Goal: Find contact information: Find contact information

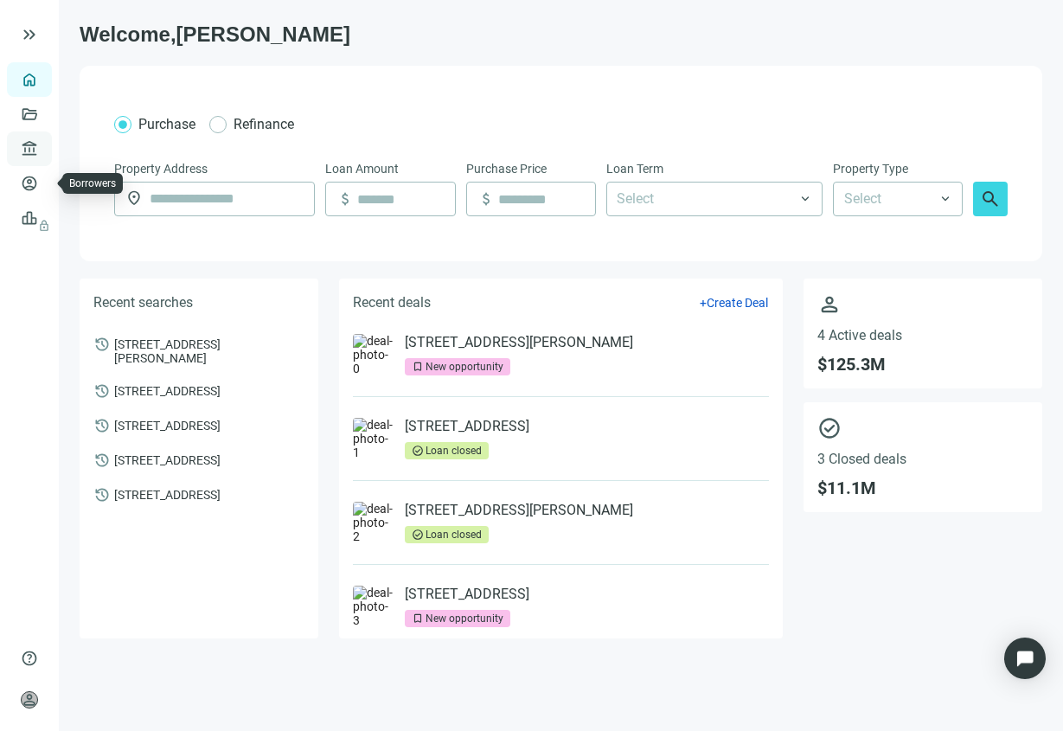
click at [43, 152] on link "Lenders" at bounding box center [65, 149] width 45 height 14
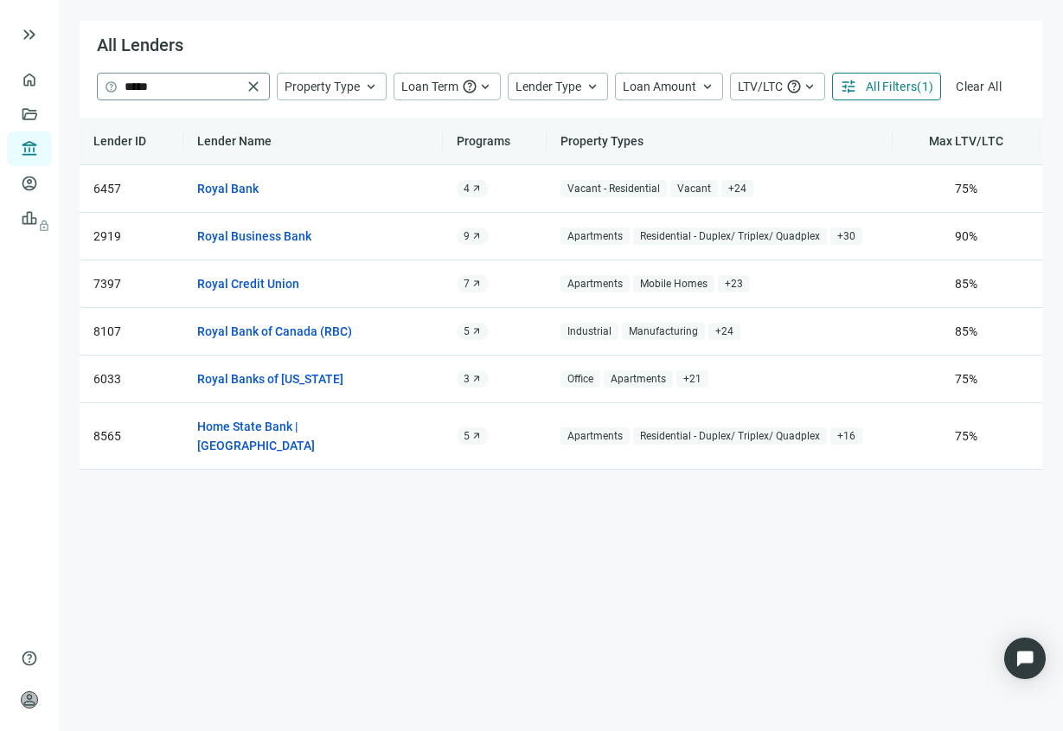
click at [247, 84] on span "close" at bounding box center [253, 86] width 17 height 17
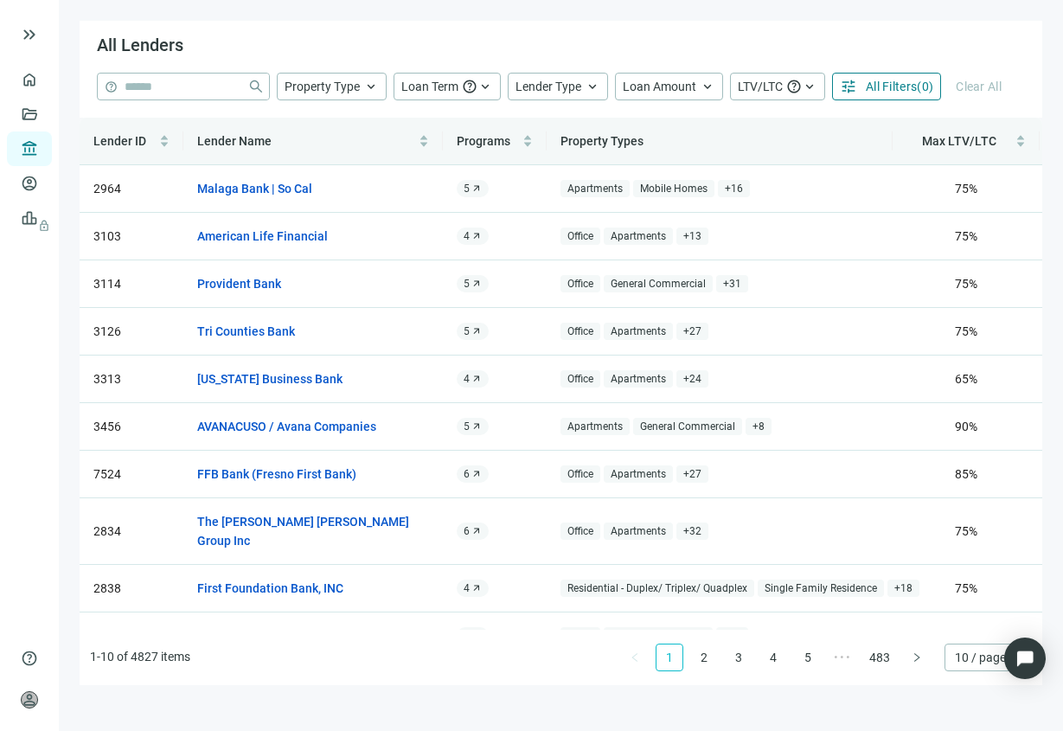
click at [880, 84] on span "All Filters" at bounding box center [891, 87] width 51 height 14
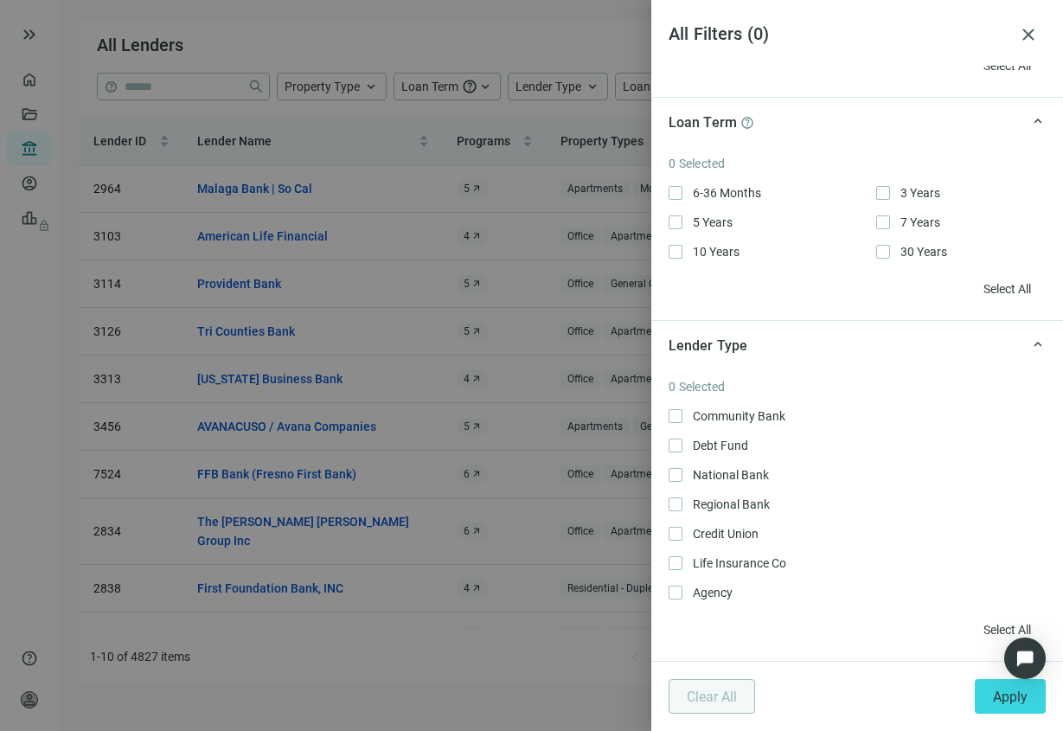
scroll to position [390, 0]
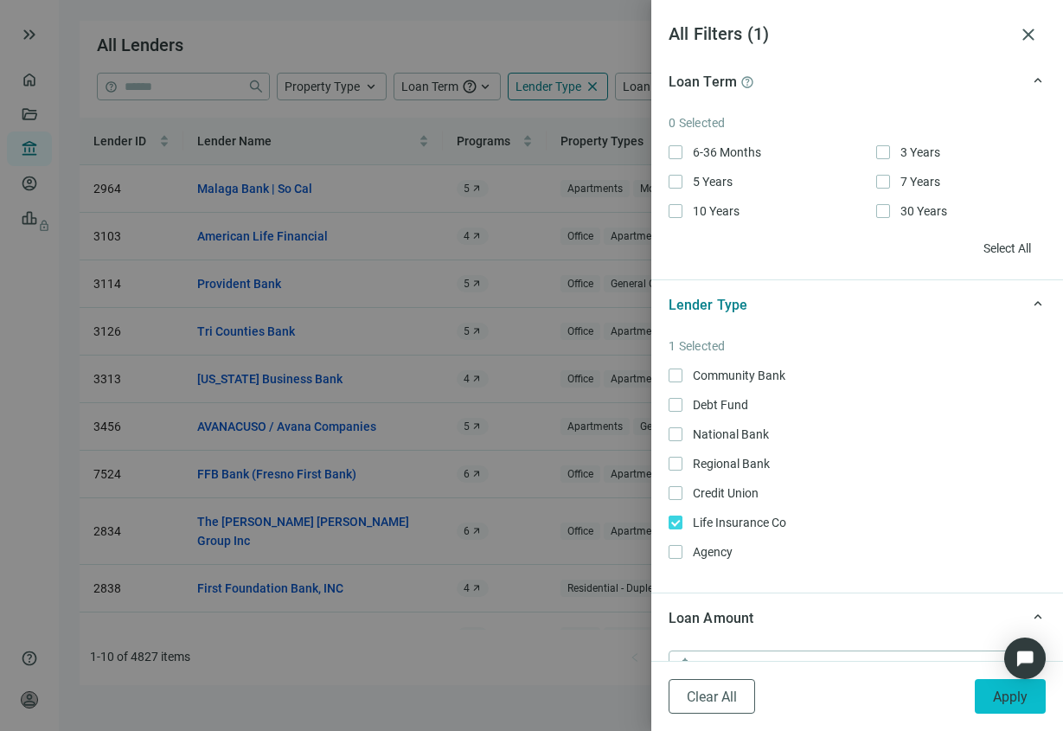
click at [990, 694] on button "Apply" at bounding box center [1010, 696] width 71 height 35
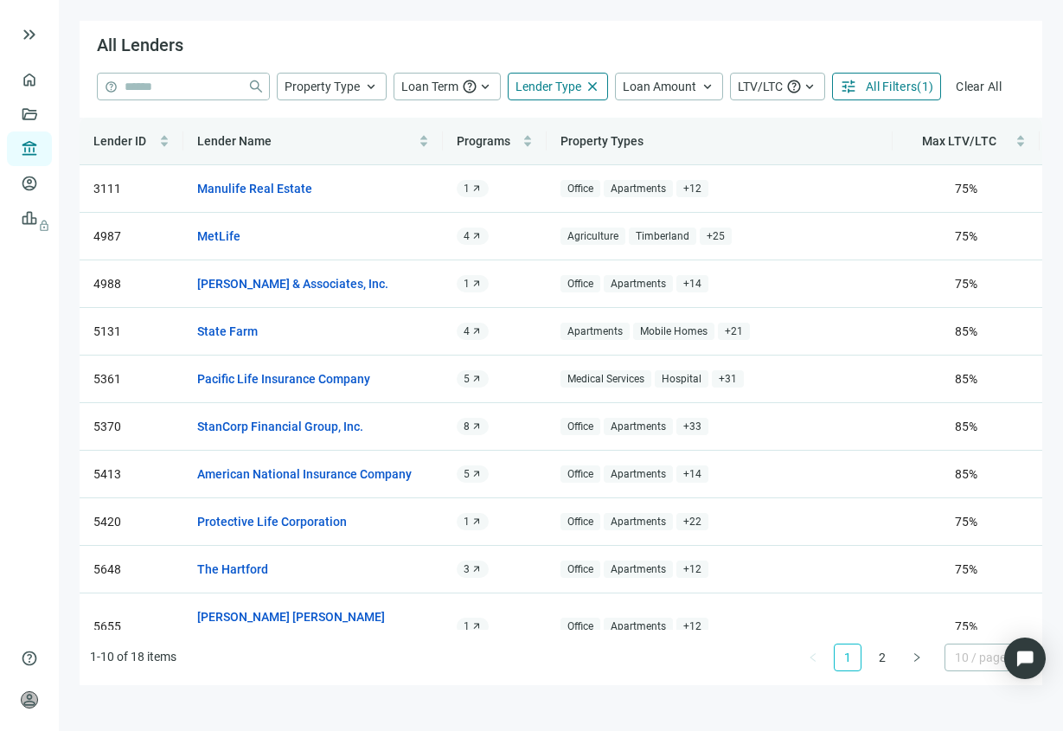
click at [979, 662] on div "10 / page 10 / page 20 / page 50 / page 100 / page" at bounding box center [988, 658] width 87 height 28
click at [964, 577] on div "20 / page" at bounding box center [989, 567] width 60 height 19
click at [193, 88] on input "search" at bounding box center [183, 87] width 116 height 26
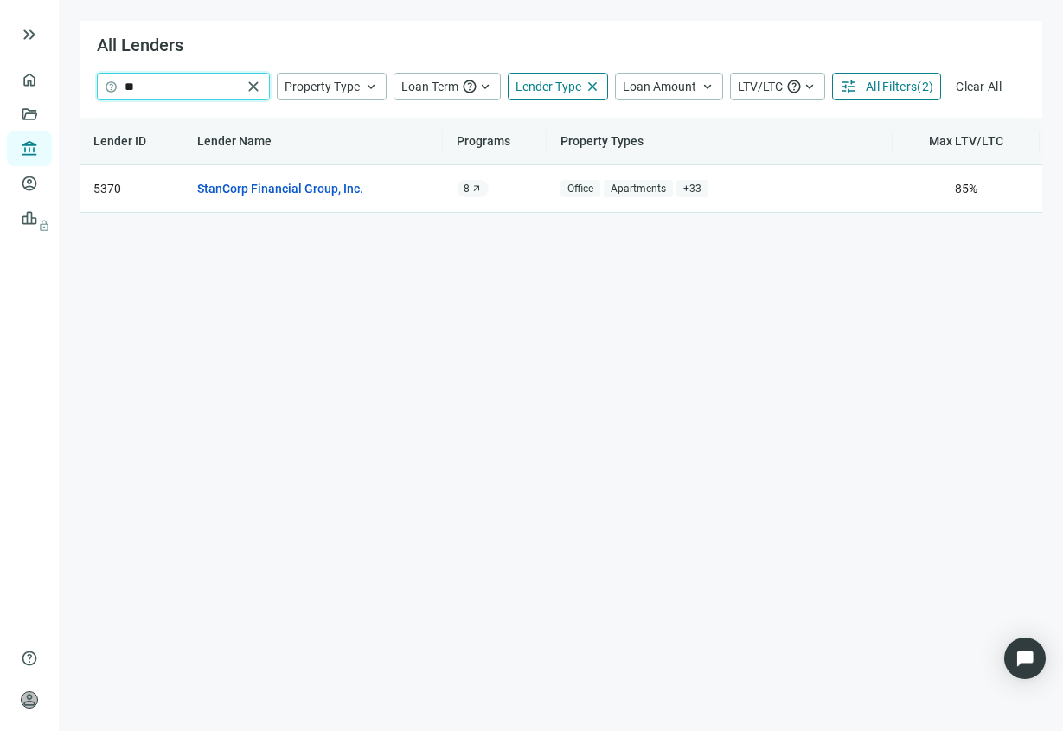
type input "*"
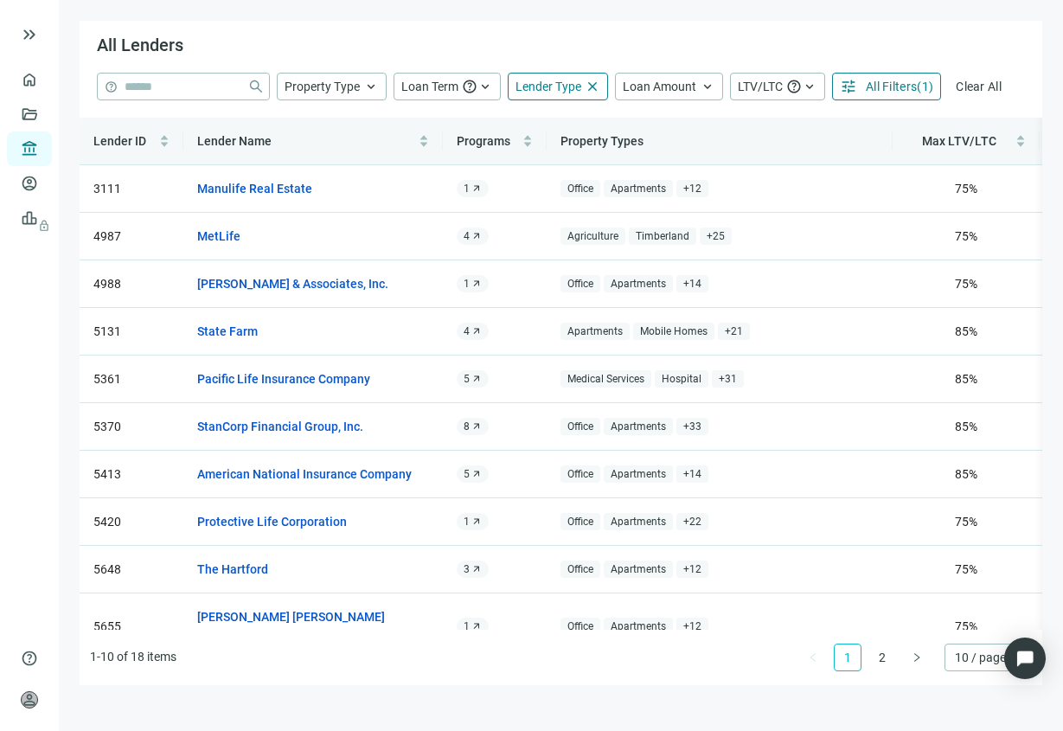
scroll to position [48, 0]
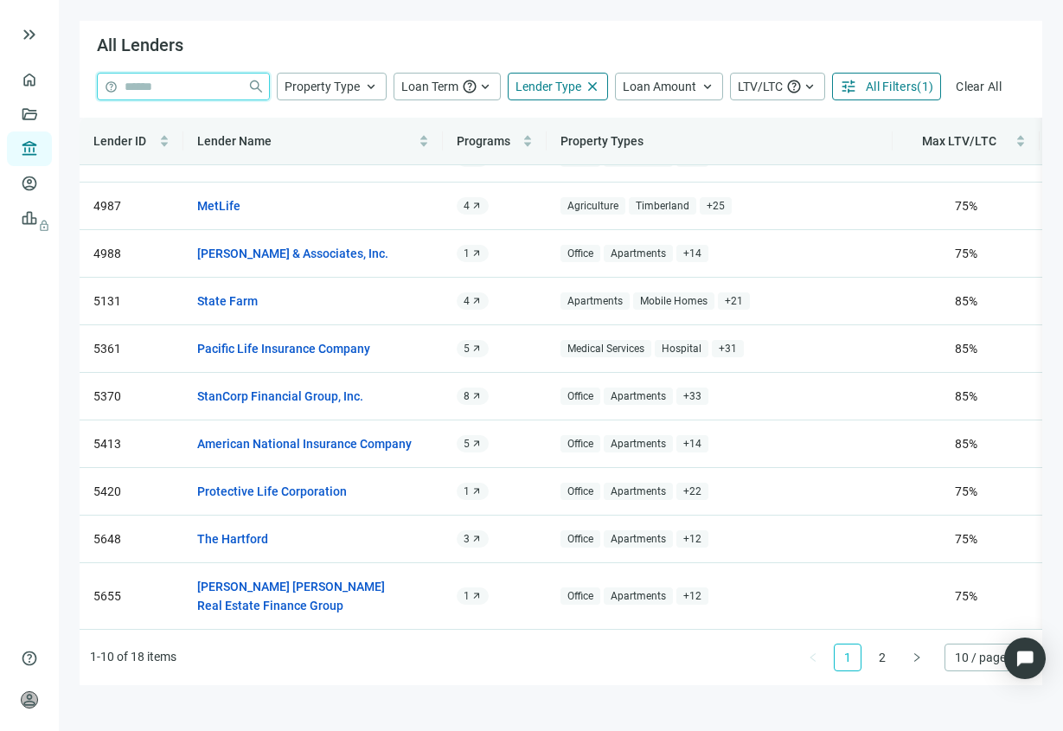
click at [970, 662] on div "10 / page" at bounding box center [988, 658] width 87 height 28
click at [869, 100] on div "help close Property Type keyboard_arrow_up Loan Term help keyboard_arrow_up Len…" at bounding box center [561, 87] width 928 height 28
click at [870, 80] on span "All Filters" at bounding box center [891, 87] width 51 height 14
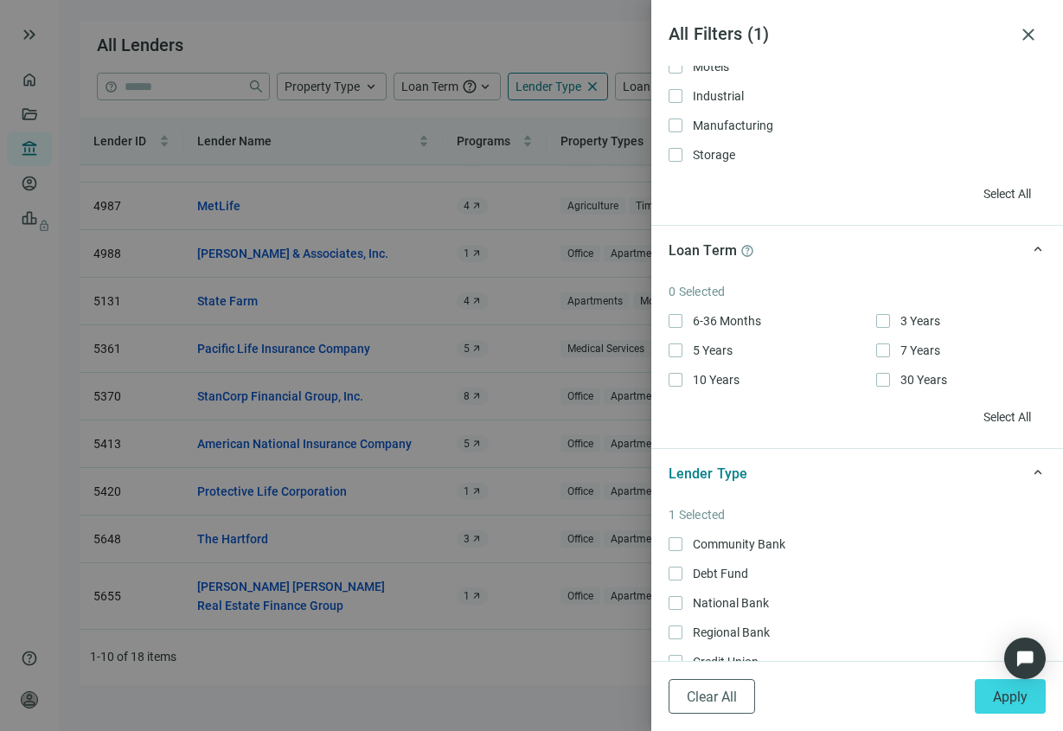
scroll to position [575, 0]
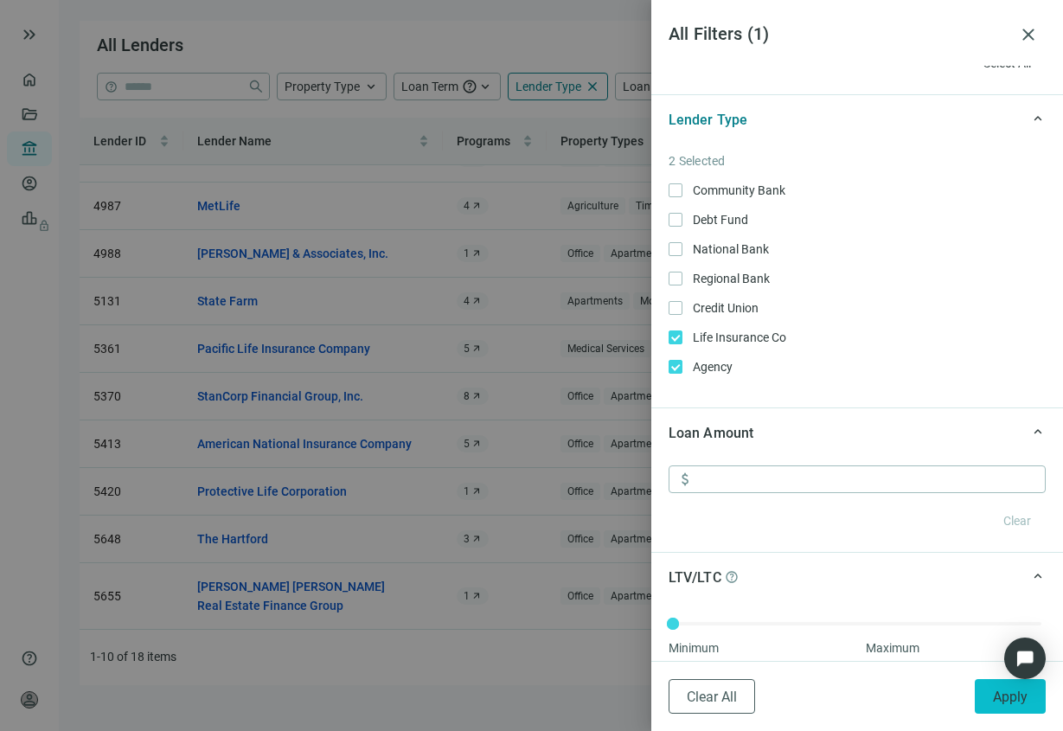
click at [1009, 705] on button "Apply" at bounding box center [1010, 696] width 71 height 35
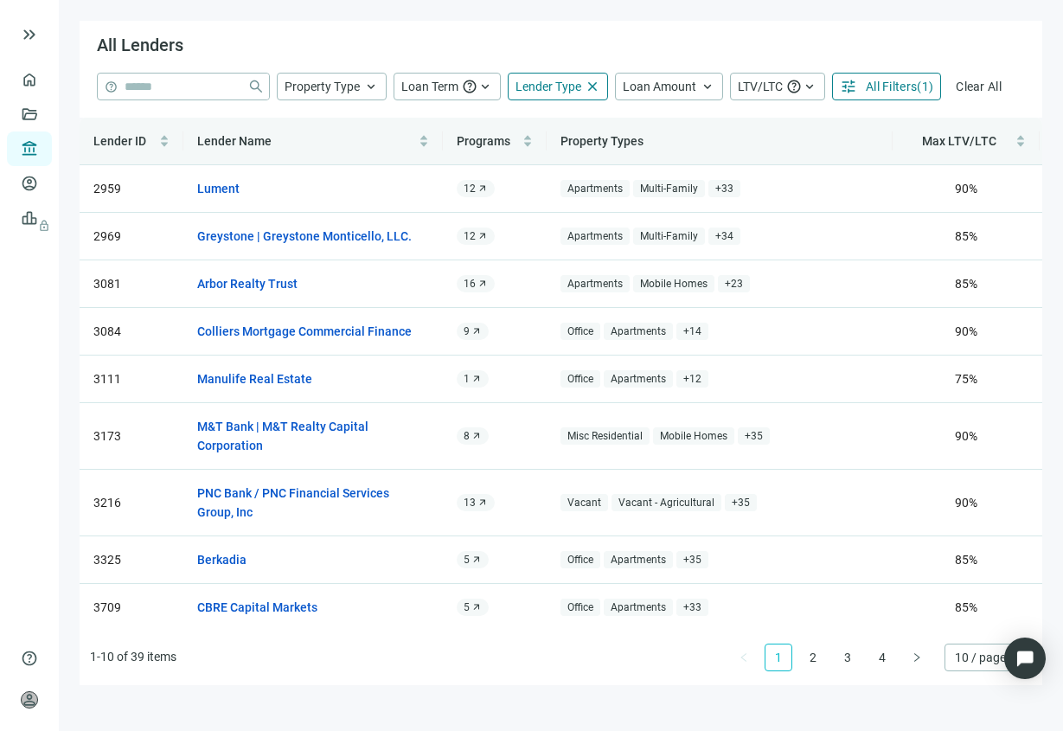
click at [960, 671] on span "10 / page" at bounding box center [988, 658] width 67 height 26
click at [959, 632] on div "100 / page" at bounding box center [989, 622] width 60 height 19
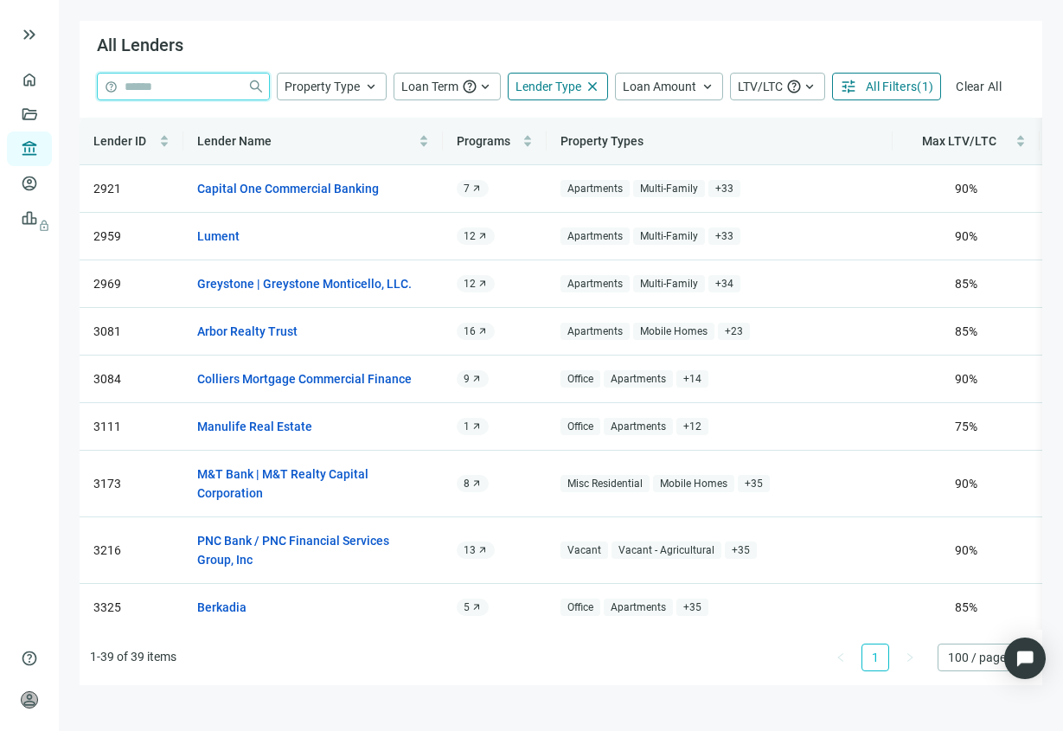
click at [138, 93] on input "search" at bounding box center [183, 87] width 116 height 26
click at [592, 93] on span "close" at bounding box center [593, 87] width 16 height 16
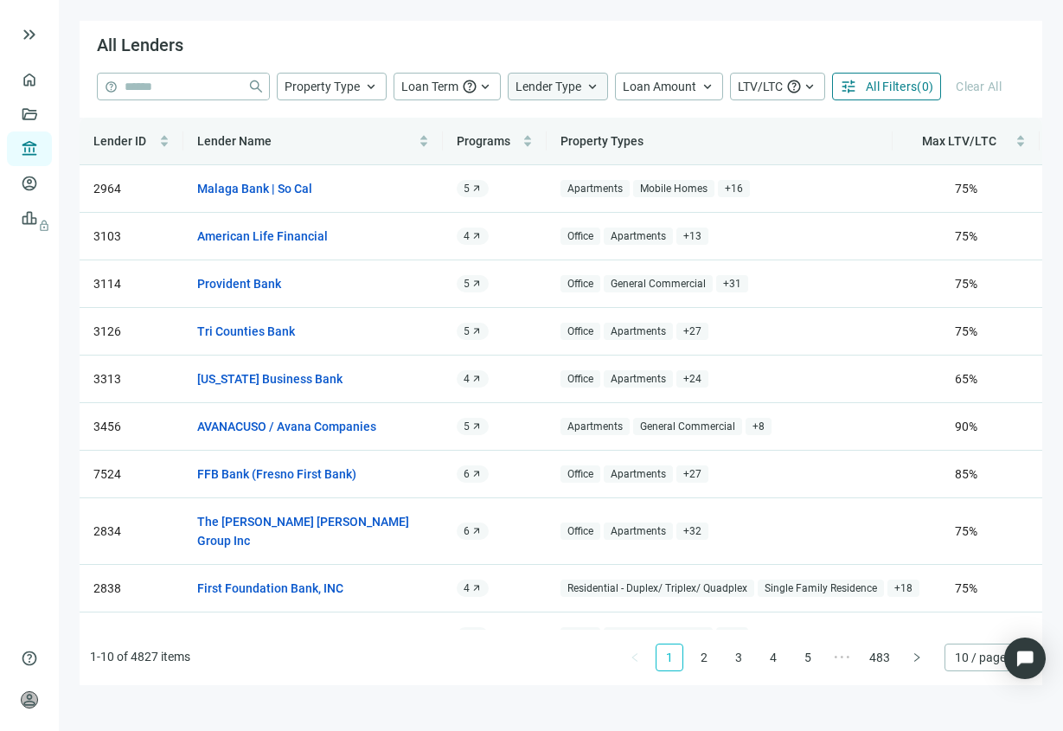
click at [915, 91] on span "All Filters" at bounding box center [891, 87] width 51 height 14
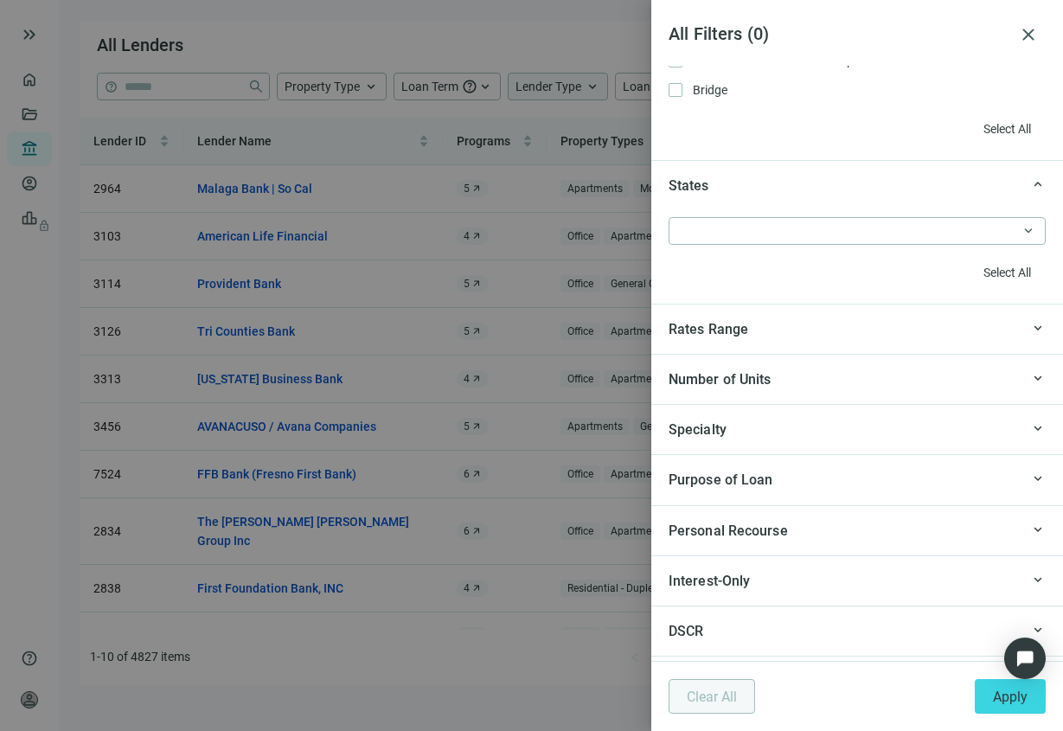
scroll to position [1818, 0]
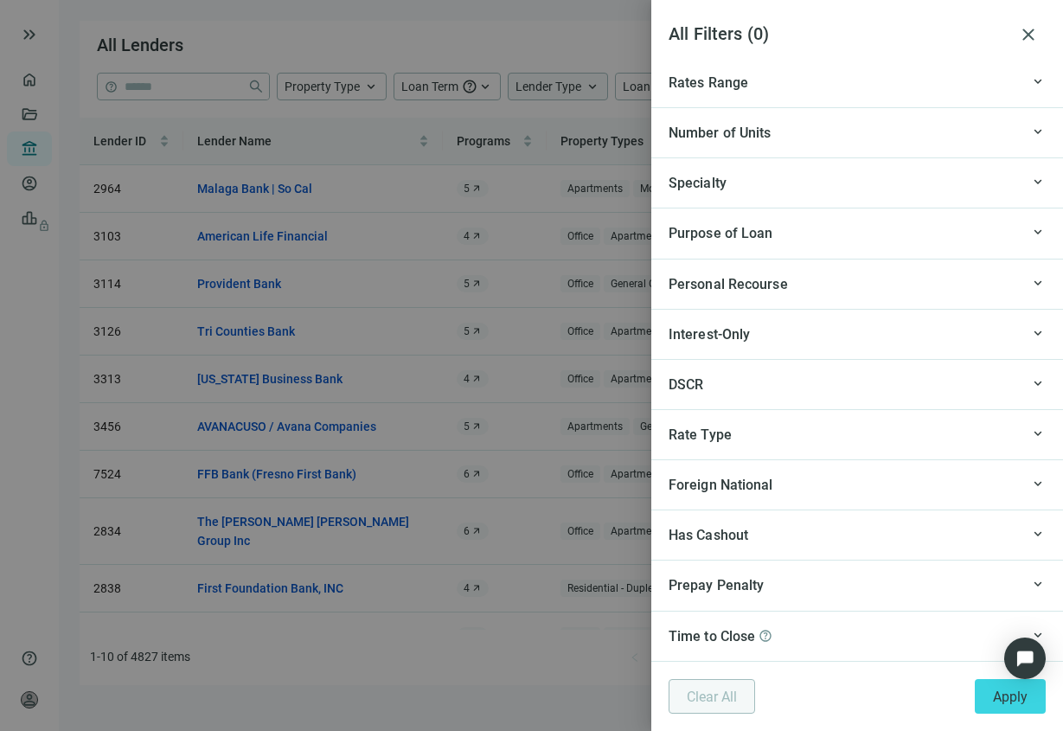
click at [276, 140] on div at bounding box center [531, 365] width 1063 height 731
click at [214, 88] on div at bounding box center [531, 365] width 1063 height 731
click at [1030, 38] on span "close" at bounding box center [1028, 34] width 21 height 21
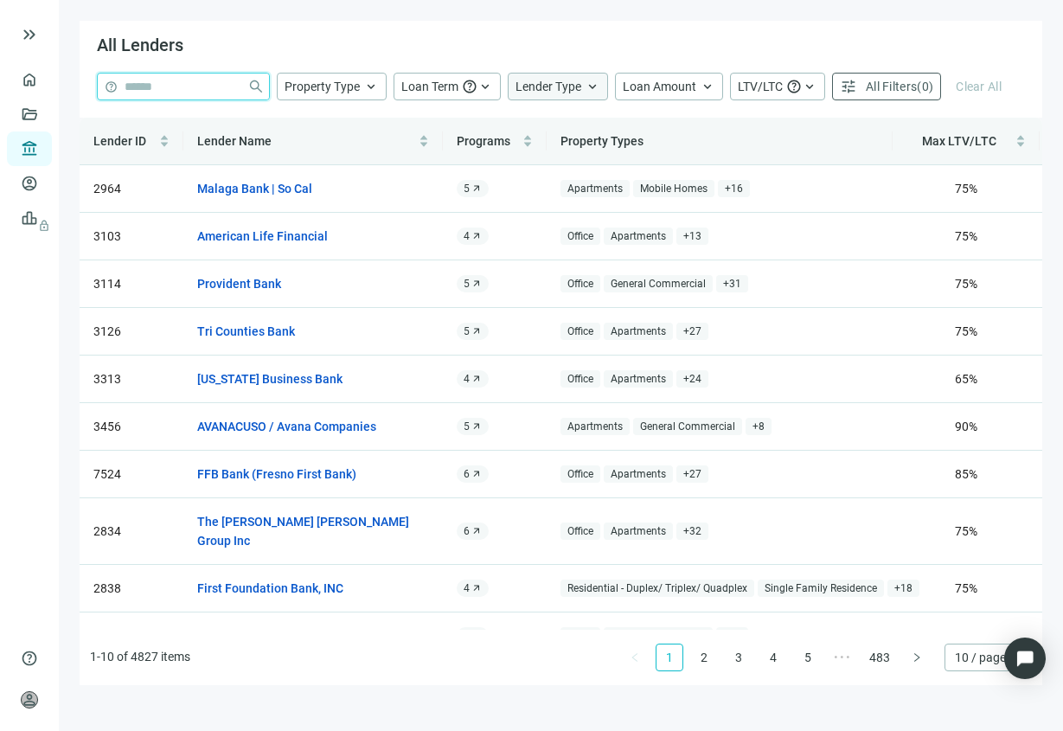
click at [215, 85] on input "search" at bounding box center [183, 87] width 116 height 26
type input "****"
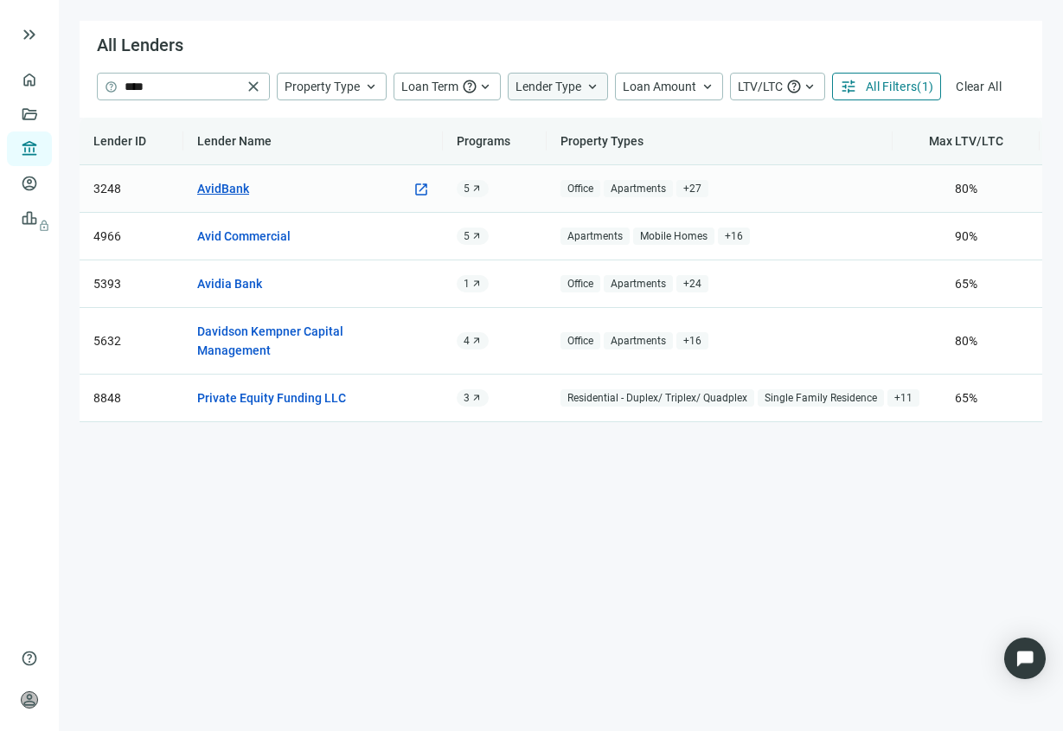
click at [222, 189] on link "AvidBank" at bounding box center [223, 188] width 52 height 19
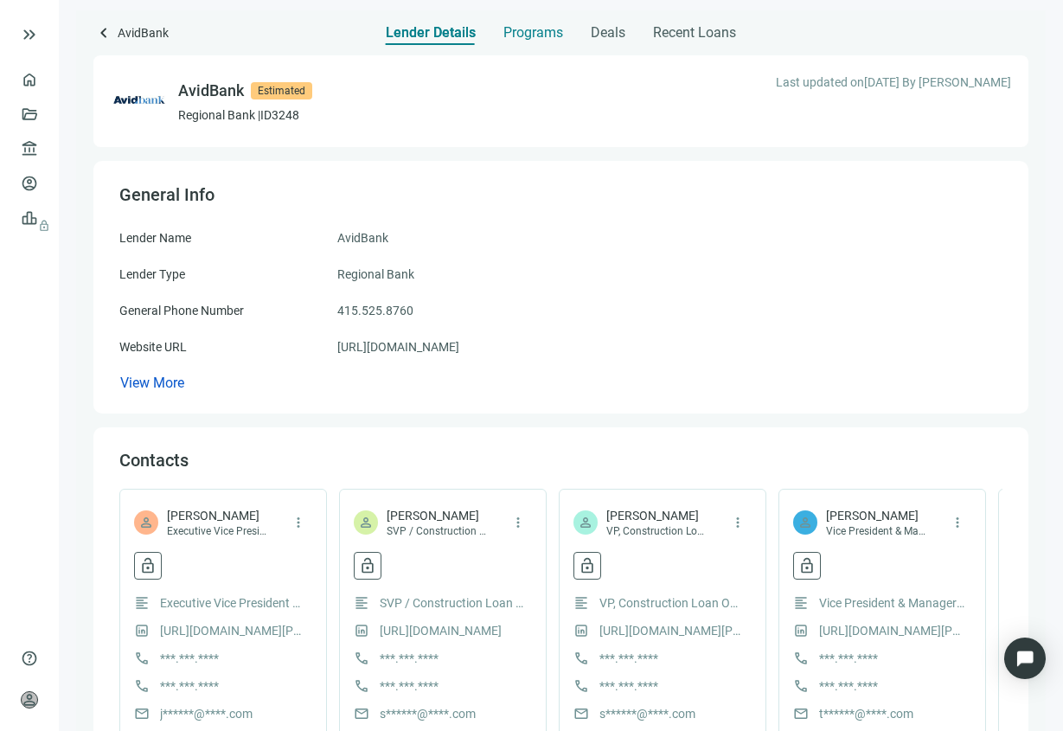
click at [522, 24] on span "Programs" at bounding box center [534, 32] width 60 height 17
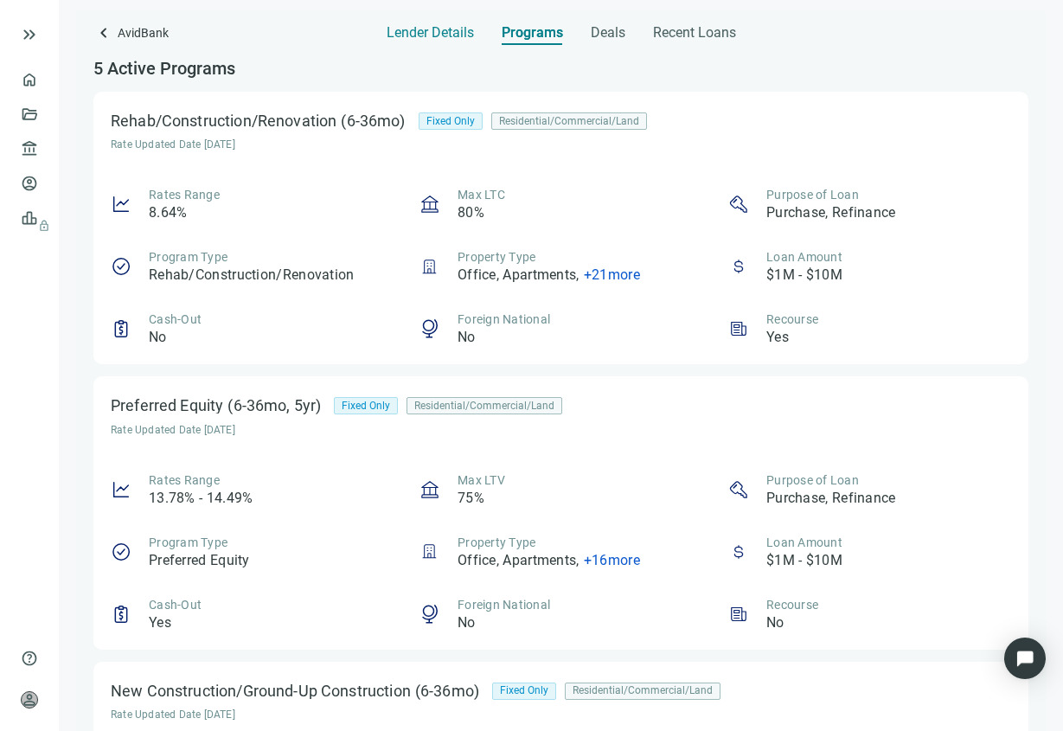
click at [429, 41] on span "Lender Details" at bounding box center [430, 32] width 87 height 17
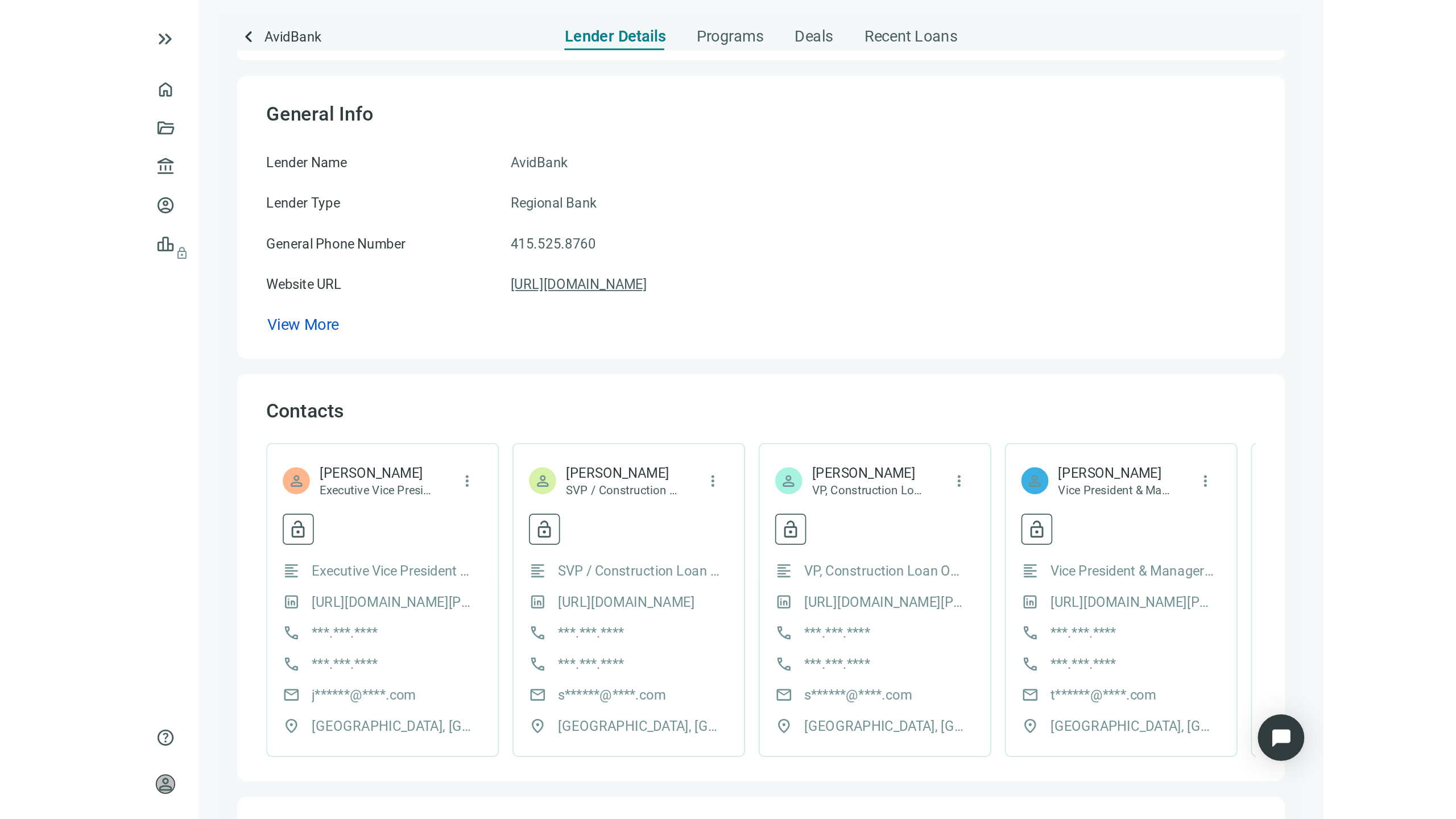
scroll to position [75, 0]
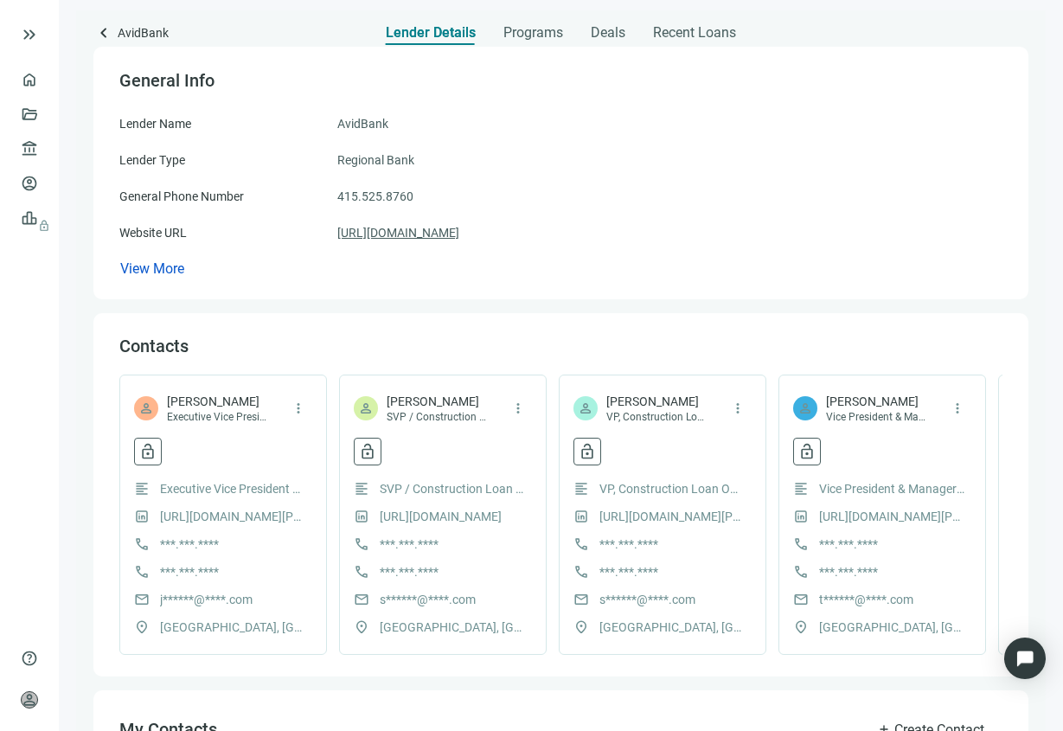
click at [441, 227] on link "[URL][DOMAIN_NAME]" at bounding box center [398, 232] width 122 height 19
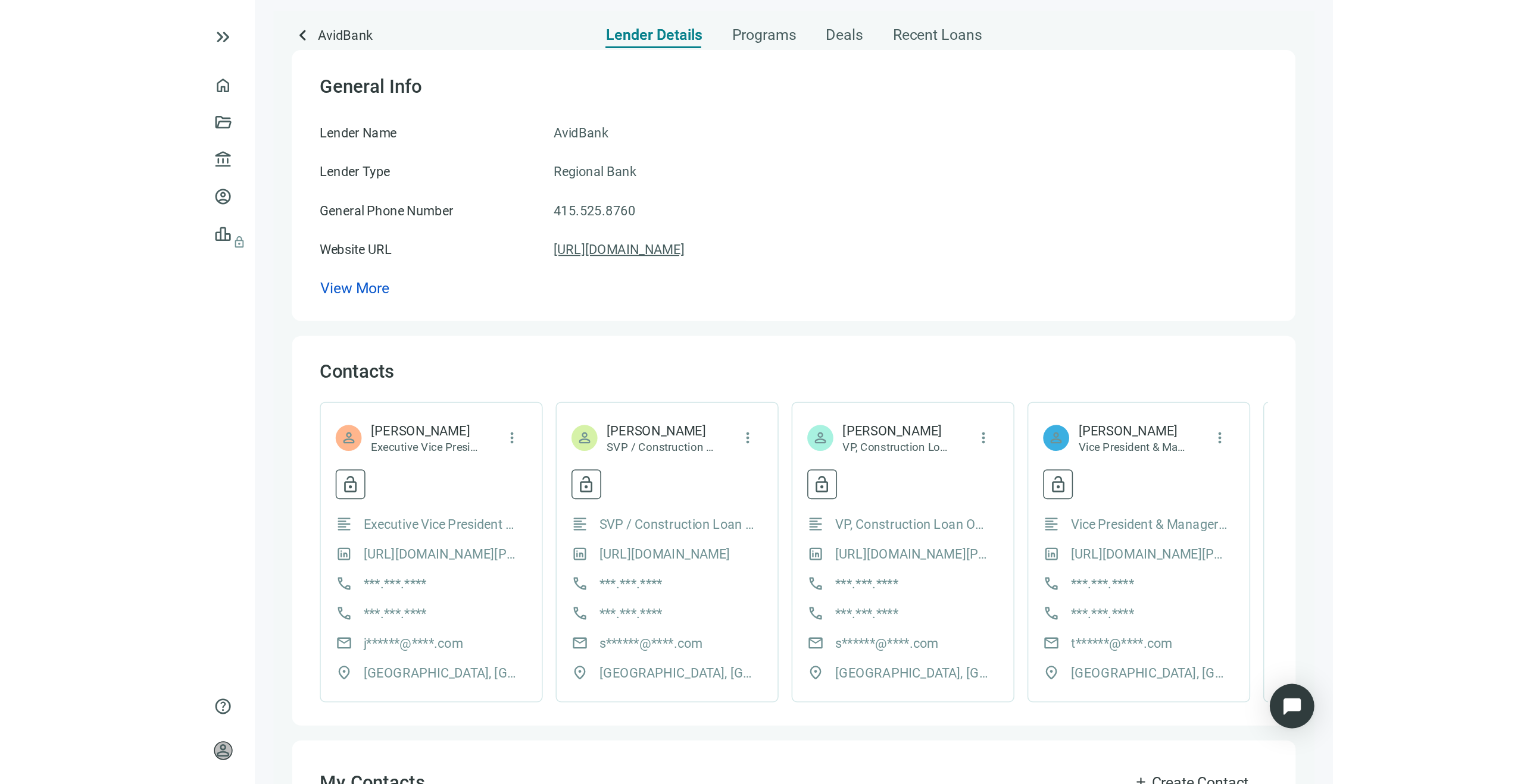
scroll to position [0, 0]
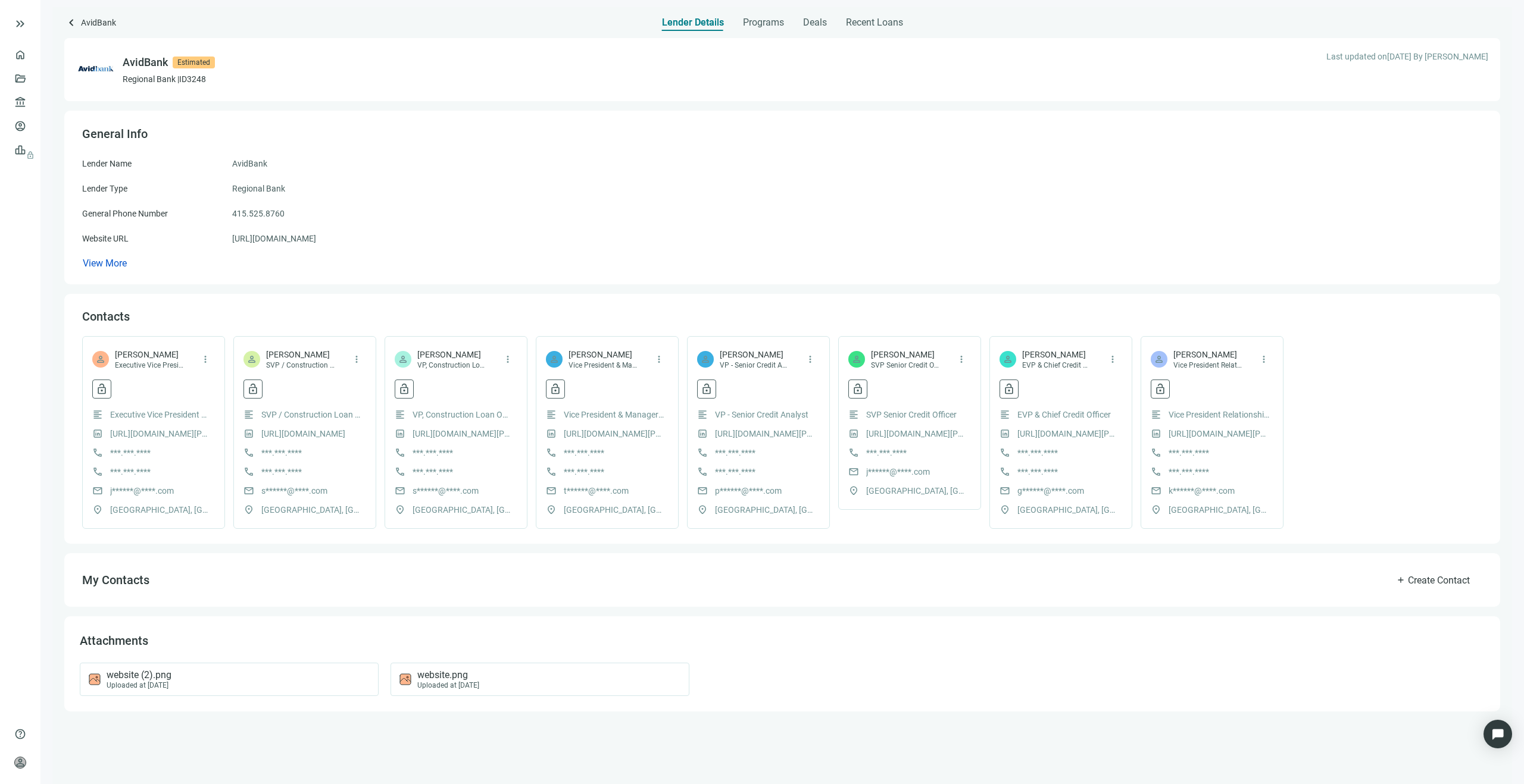
click at [305, 353] on span "[PERSON_NAME]" at bounding box center [301, 354] width 69 height 12
copy span "[PERSON_NAME]"
click at [481, 351] on span "[PERSON_NAME]" at bounding box center [452, 354] width 69 height 12
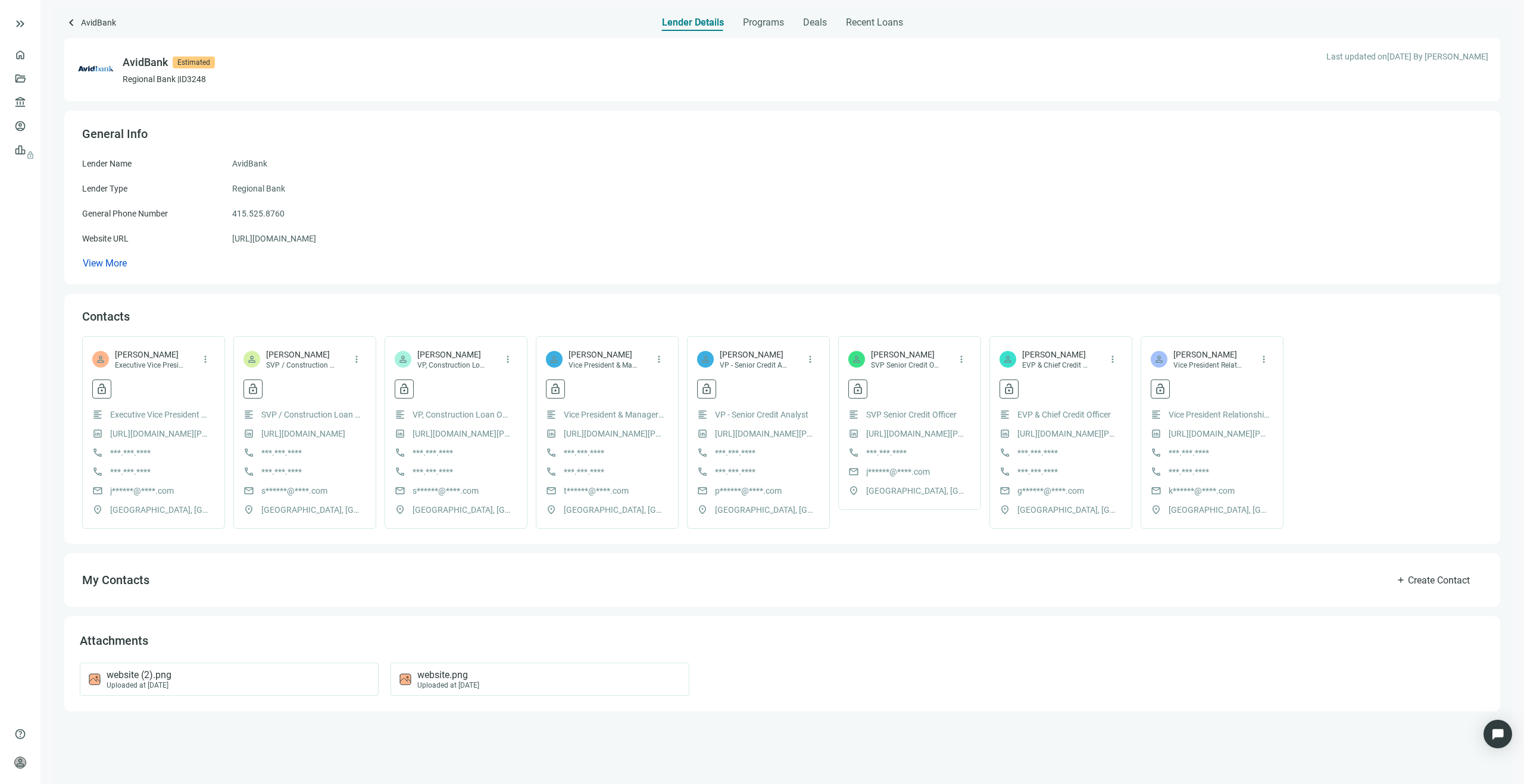
click at [481, 351] on span "[PERSON_NAME]" at bounding box center [452, 354] width 69 height 12
copy span "[PERSON_NAME]"
click at [317, 352] on span "[PERSON_NAME]" at bounding box center [301, 354] width 69 height 12
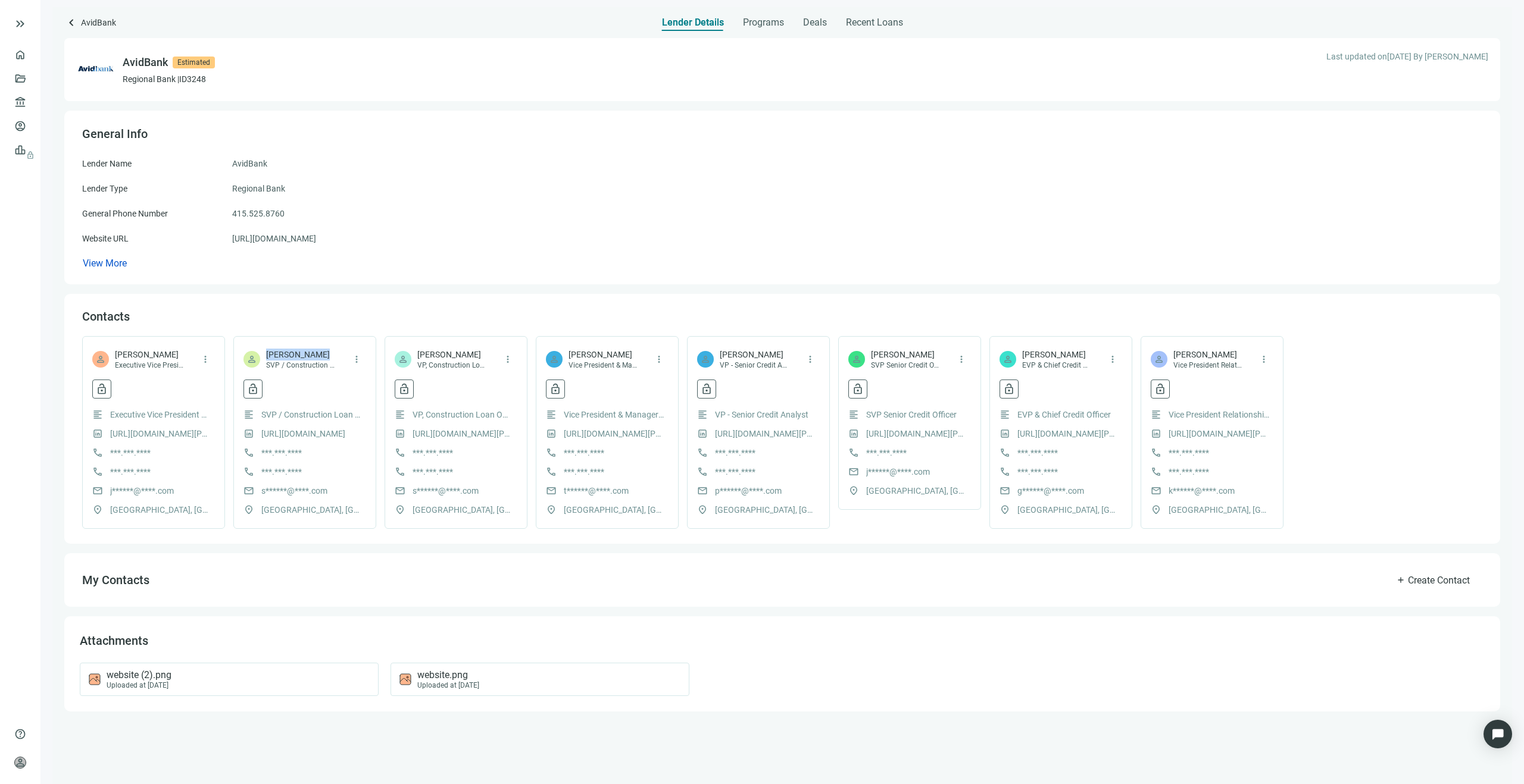
click at [317, 352] on span "[PERSON_NAME]" at bounding box center [301, 354] width 69 height 12
click at [453, 356] on span "[PERSON_NAME]" at bounding box center [452, 354] width 69 height 12
copy span "[PERSON_NAME]"
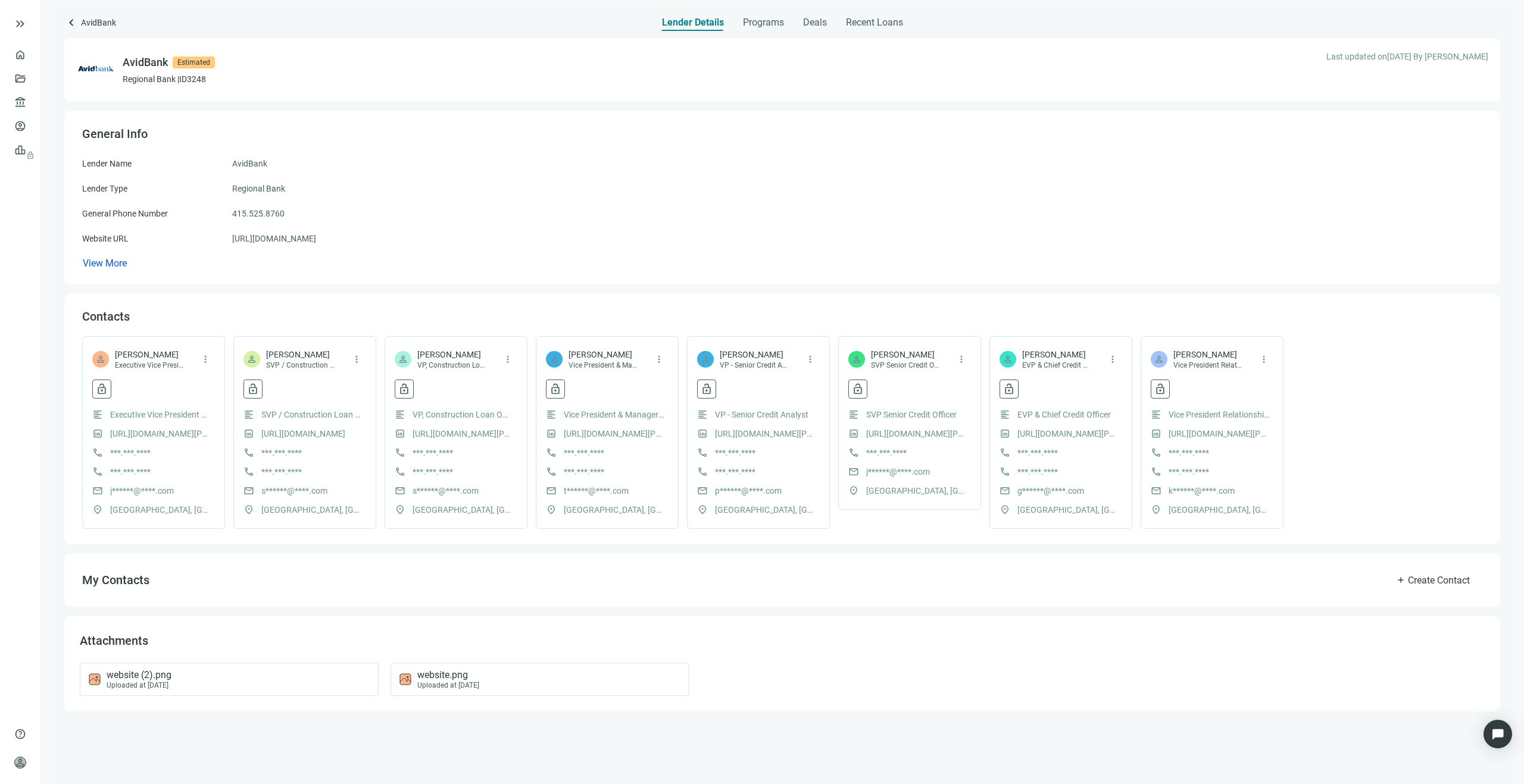
click at [610, 352] on span "[PERSON_NAME]" at bounding box center [603, 354] width 69 height 12
copy span "[PERSON_NAME]"
click at [731, 353] on span "[PERSON_NAME]" at bounding box center [1057, 354] width 69 height 12
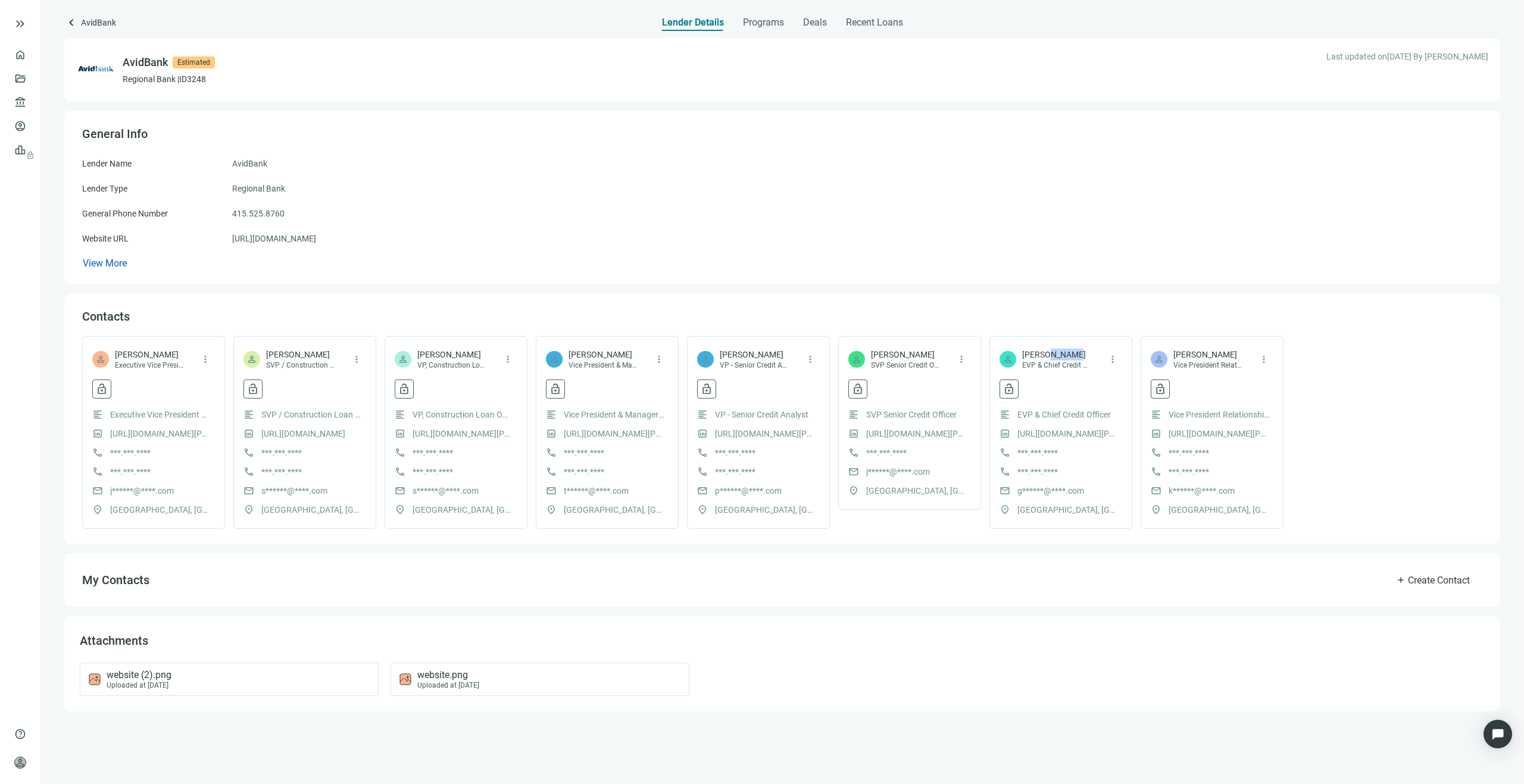
click at [731, 353] on span "[PERSON_NAME]" at bounding box center [1057, 354] width 69 height 12
copy span "[PERSON_NAME]"
click at [731, 356] on span "[PERSON_NAME]" at bounding box center [905, 354] width 69 height 12
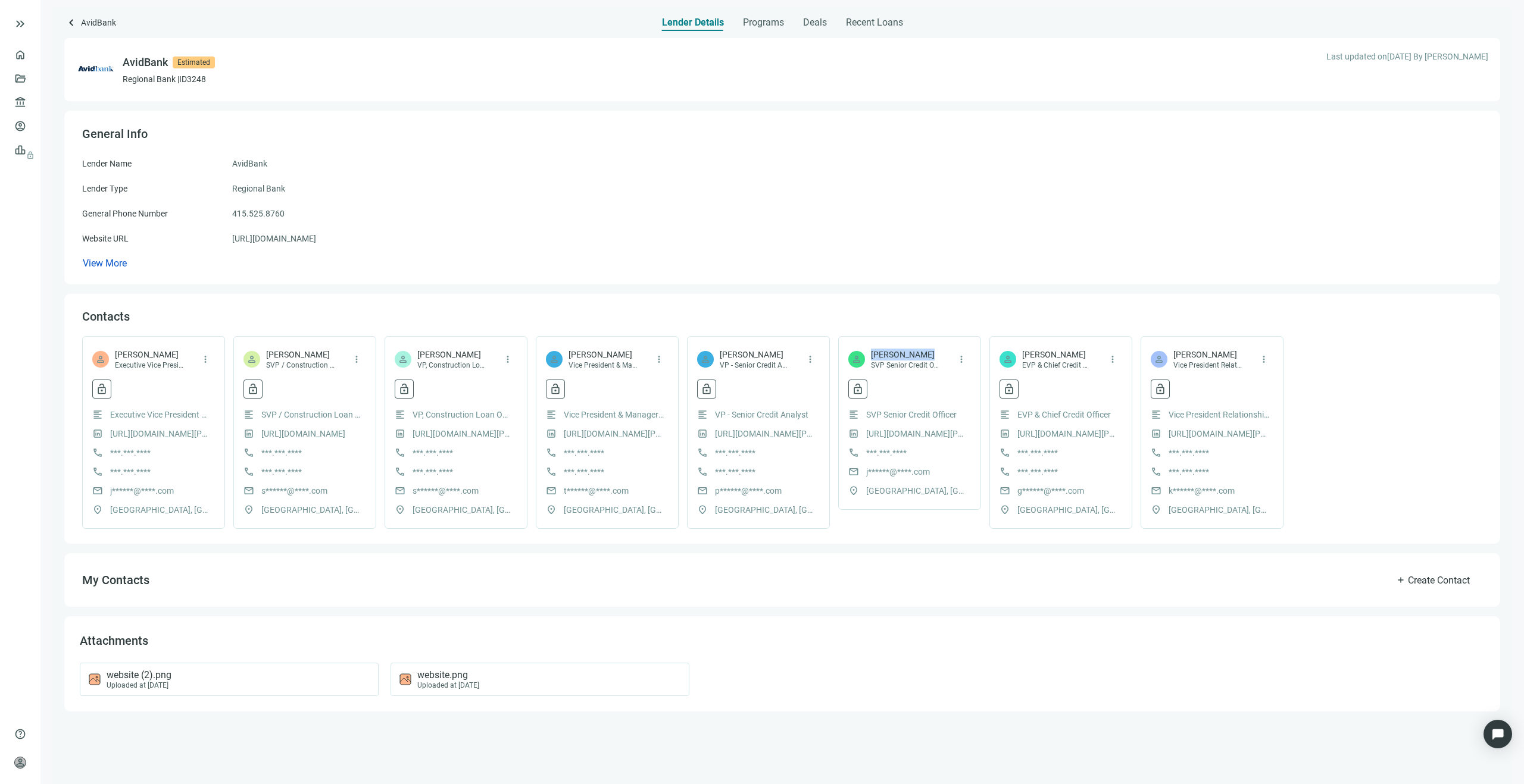
click at [731, 356] on span "[PERSON_NAME]" at bounding box center [905, 354] width 69 height 12
click at [731, 354] on span "[PERSON_NAME]" at bounding box center [1208, 354] width 69 height 12
click at [409, 301] on div "Contacts person [PERSON_NAME] Executive Vice President & Division Manager, Comm…" at bounding box center [782, 418] width 1436 height 250
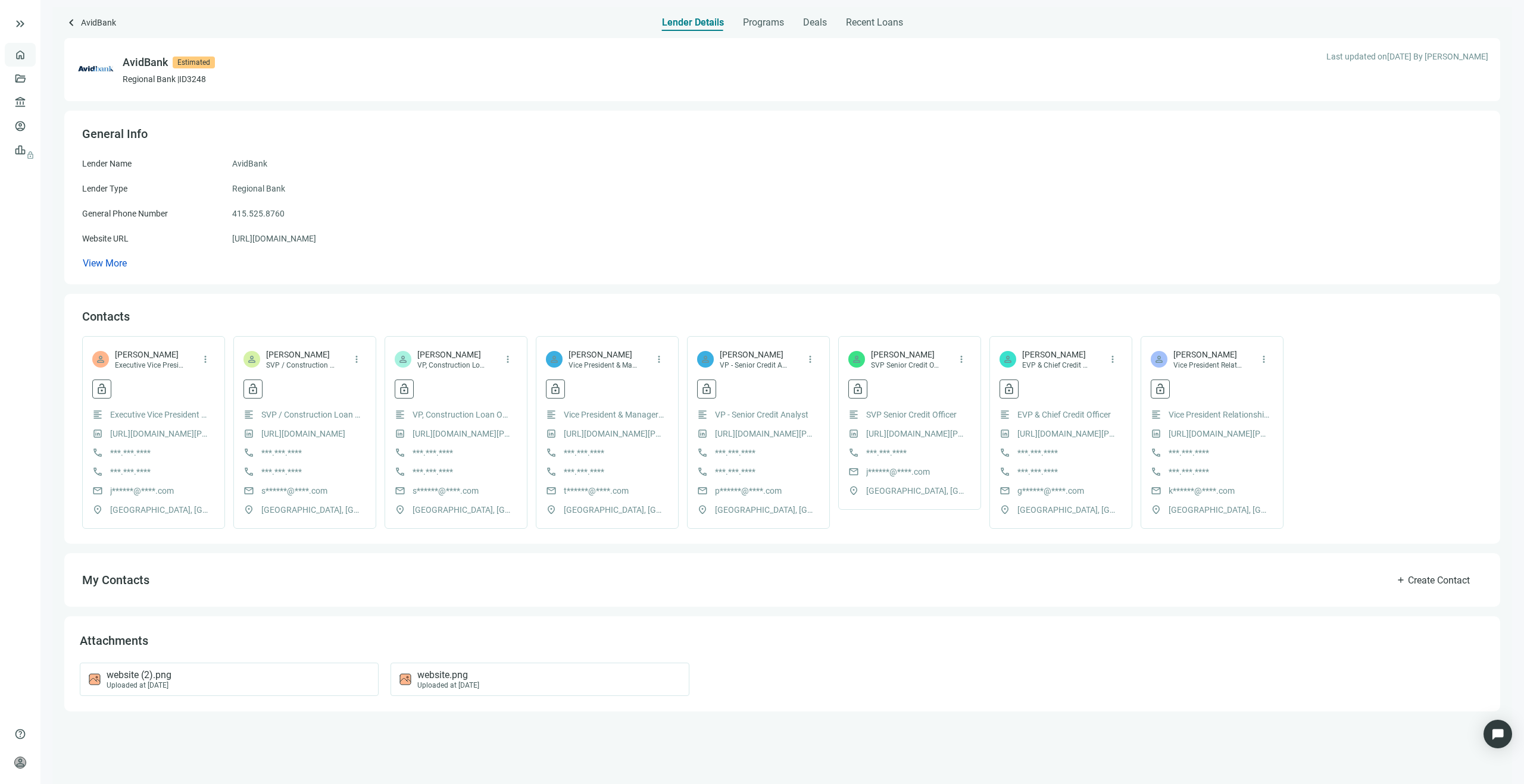
click at [30, 55] on link "Overview" at bounding box center [47, 55] width 35 height 10
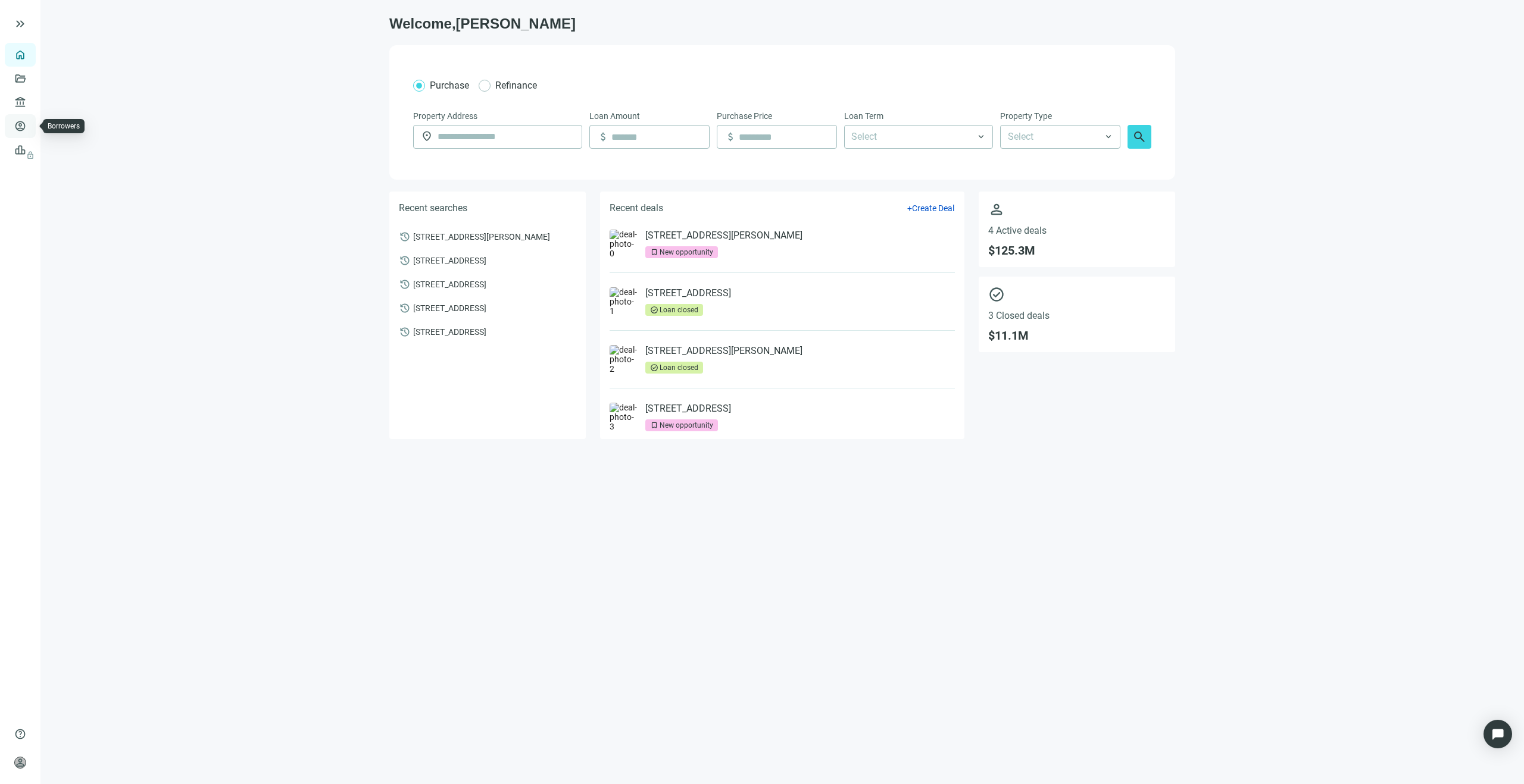
click at [30, 122] on link "Borrowers" at bounding box center [49, 127] width 39 height 10
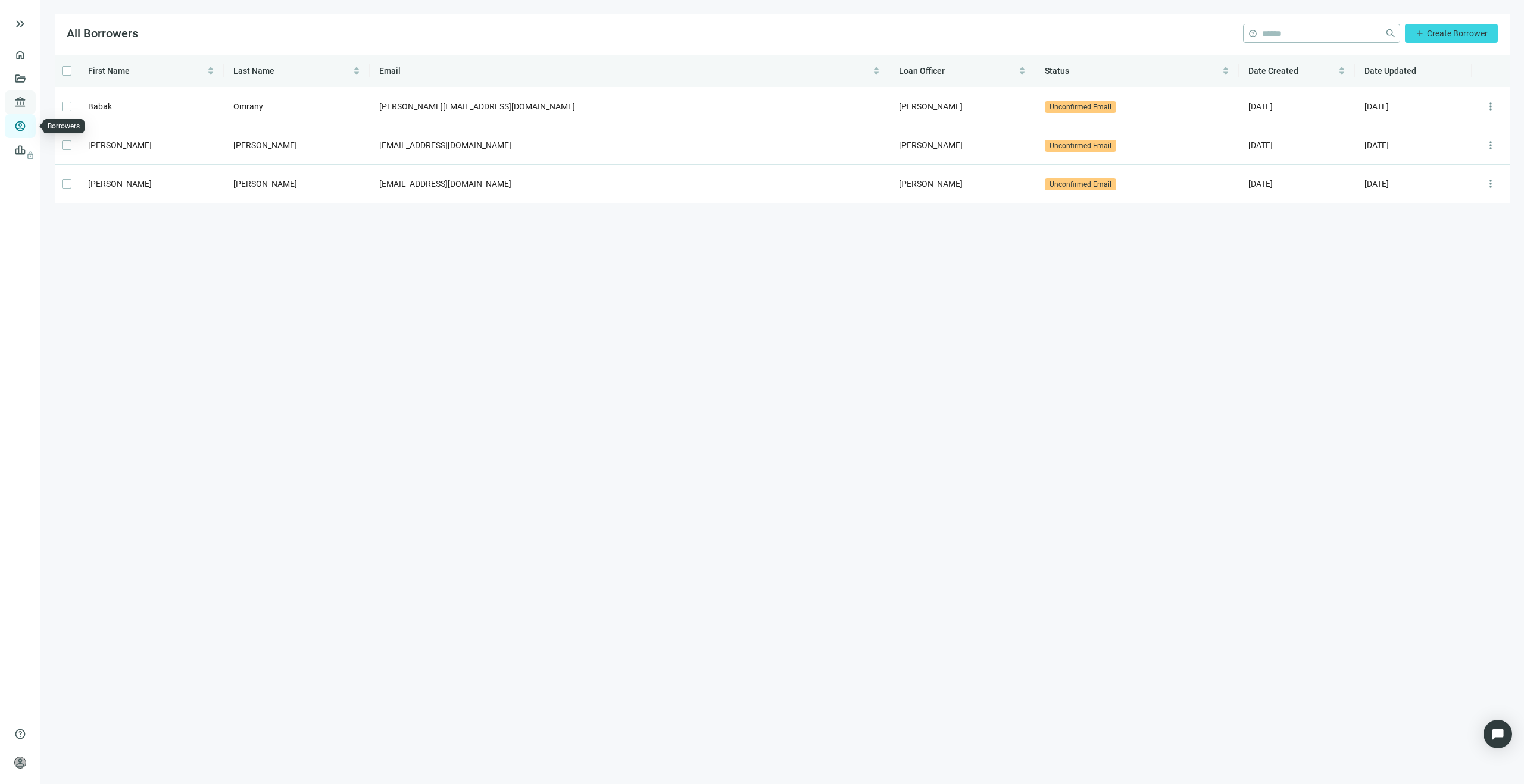
click at [30, 104] on link "Lenders" at bounding box center [45, 102] width 31 height 10
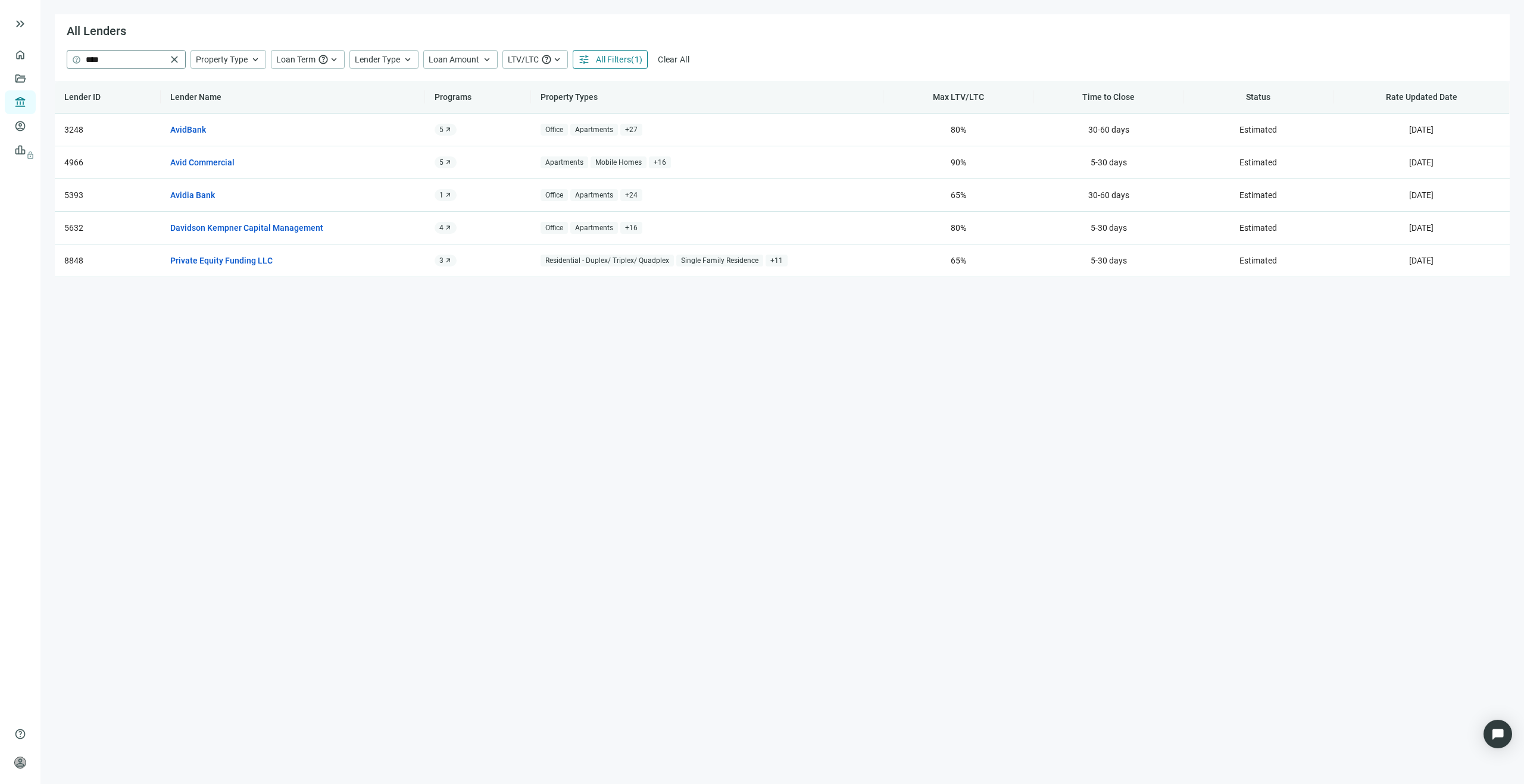
click at [177, 58] on span "close" at bounding box center [174, 59] width 12 height 12
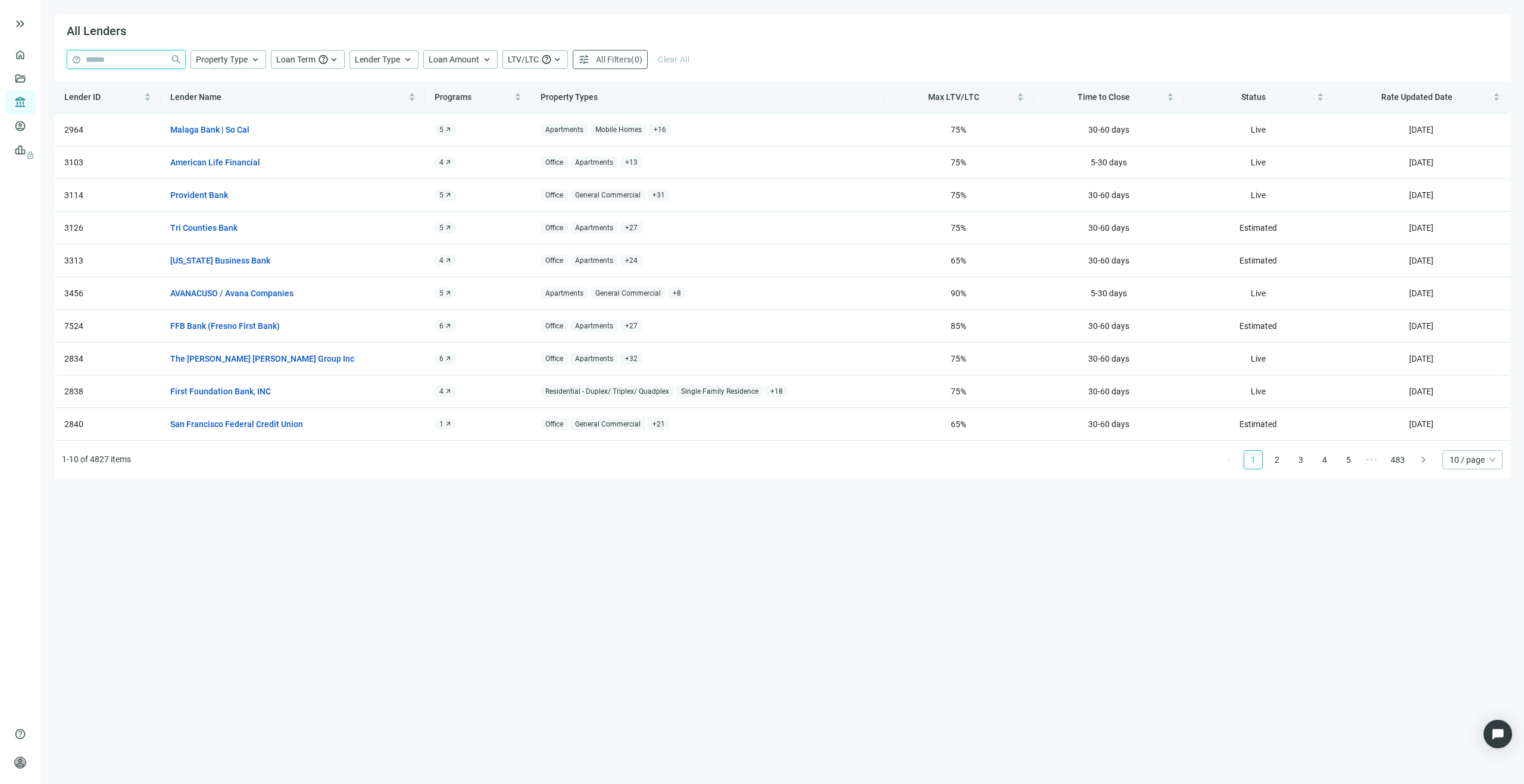
click at [163, 58] on input "search" at bounding box center [126, 60] width 80 height 18
paste input "**********"
type input "**********"
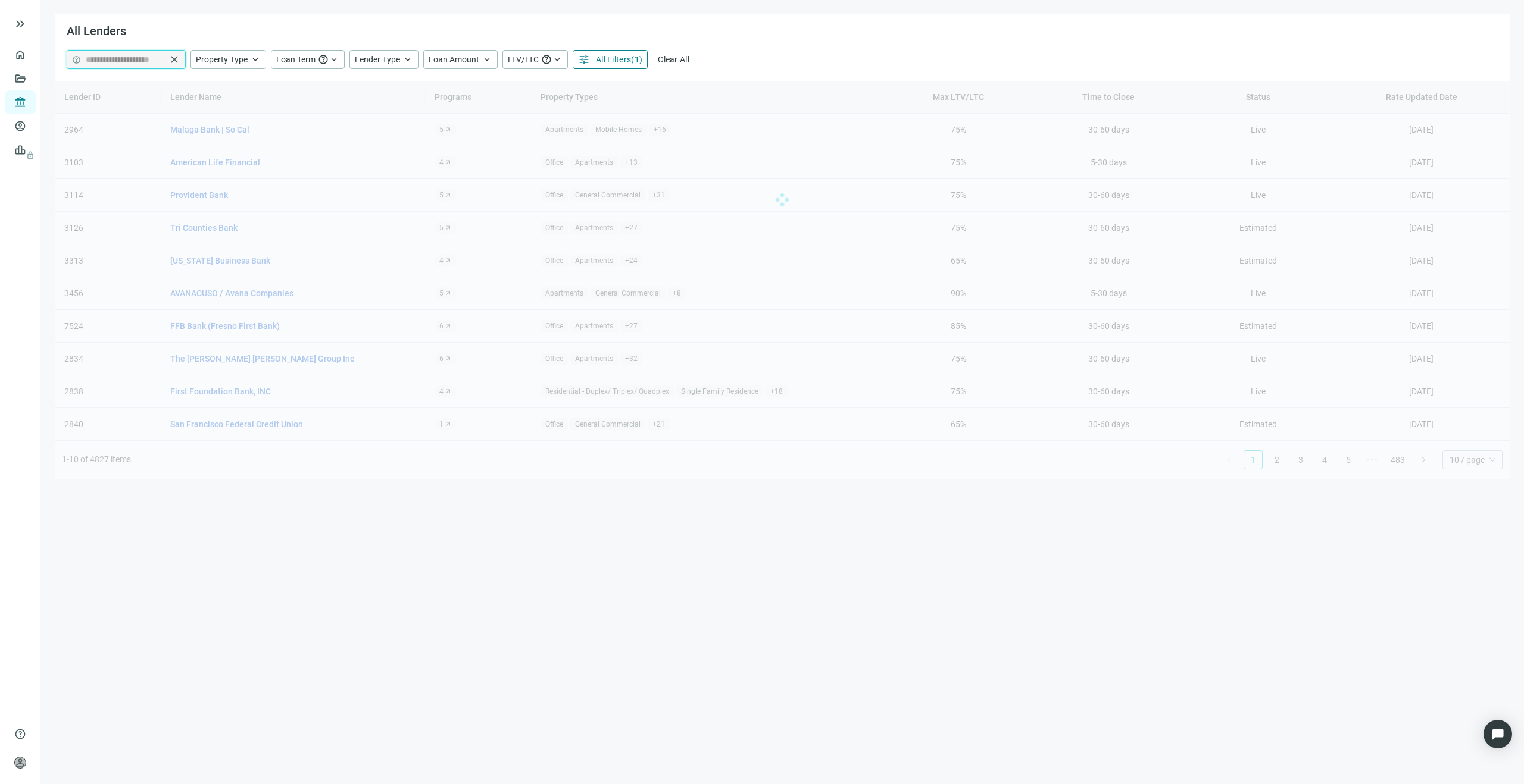
scroll to position [0, 25]
click at [142, 56] on input "**********" at bounding box center [126, 60] width 81 height 18
